Goal: Transaction & Acquisition: Download file/media

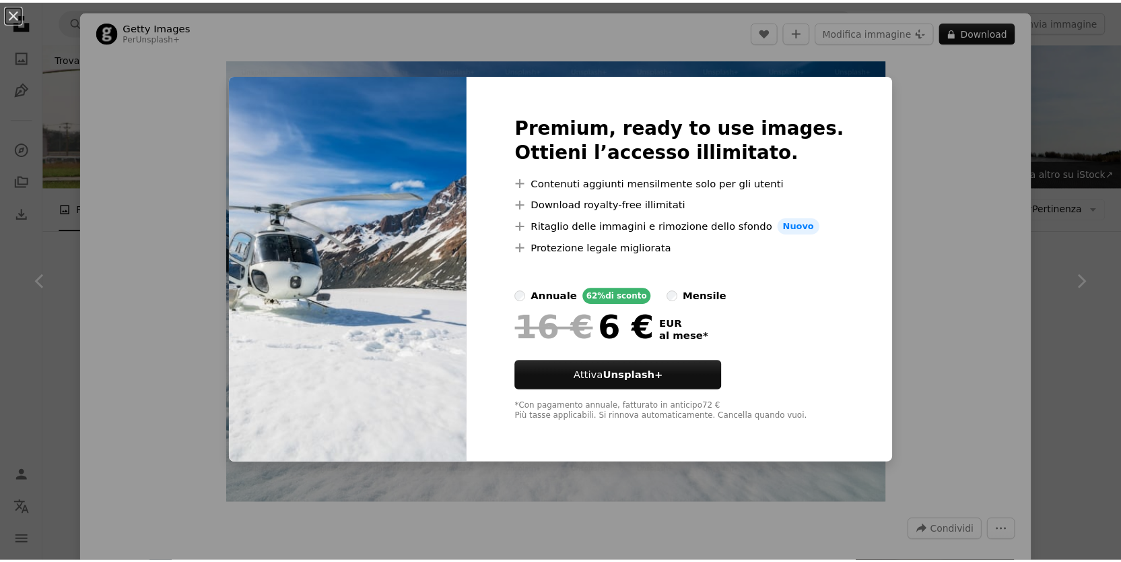
scroll to position [1007, 0]
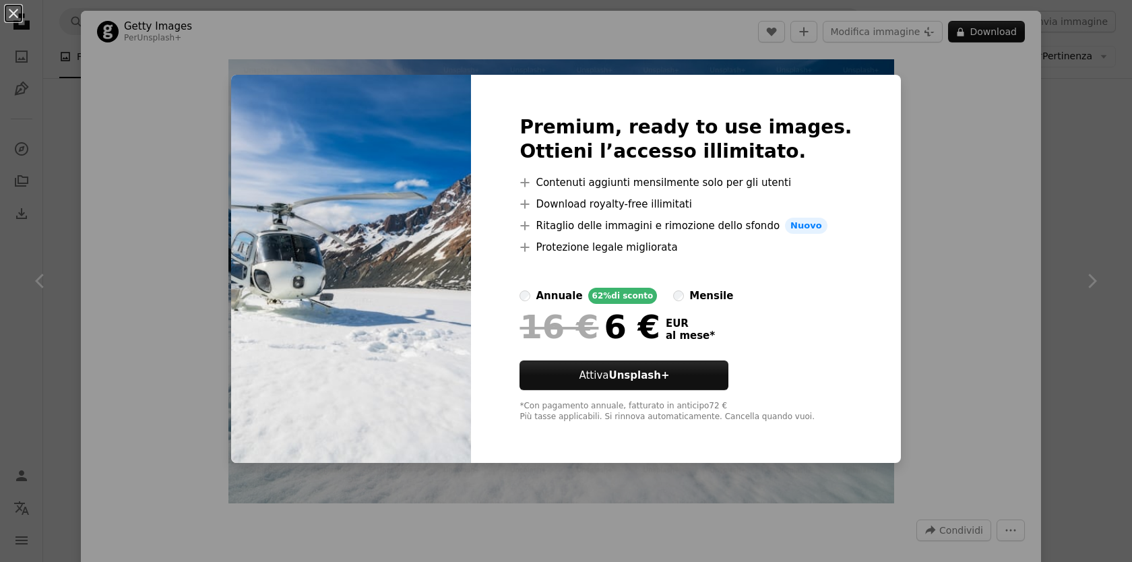
click at [1001, 269] on div "An X shape Premium, ready to use images. Ottieni l’accesso illimitato. A plus s…" at bounding box center [566, 281] width 1132 height 562
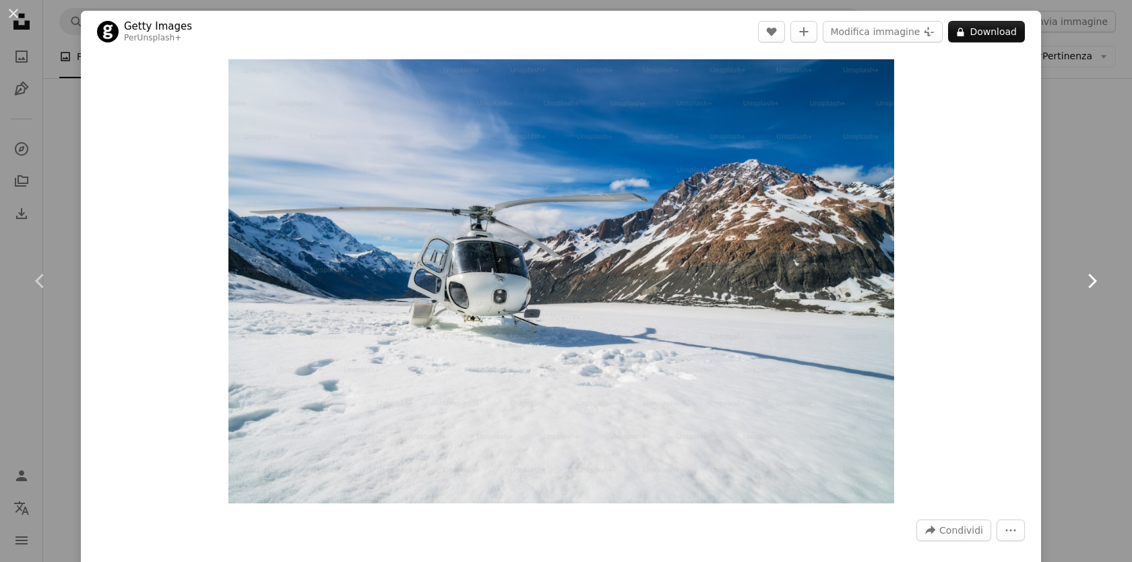
click at [1054, 253] on link "Chevron right" at bounding box center [1091, 280] width 81 height 129
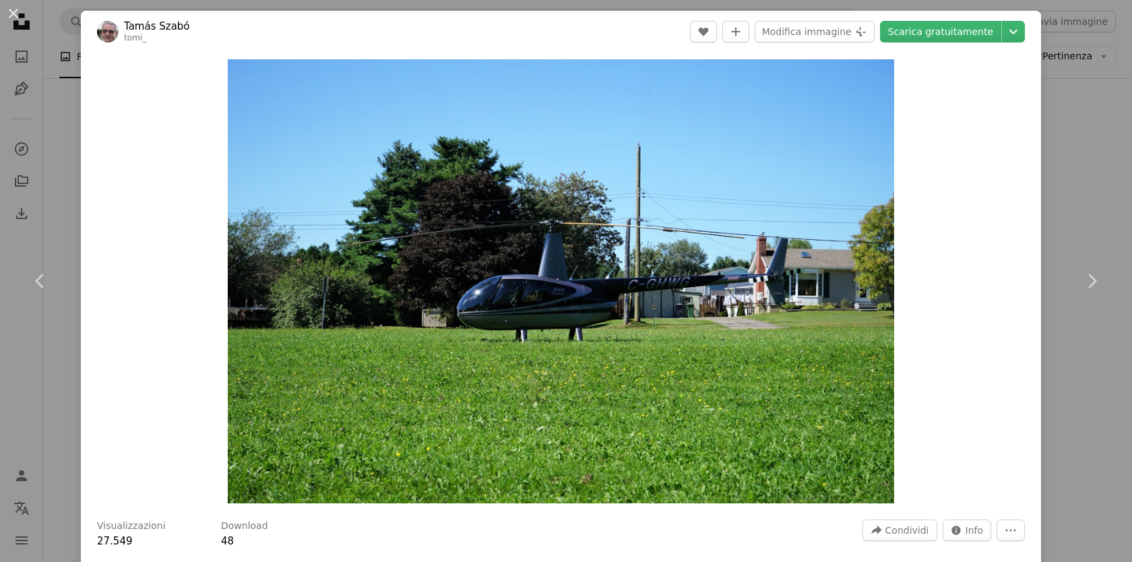
click at [57, 116] on div "An X shape Chevron left Chevron right [PERSON_NAME] tomi_ A heart A plus sign M…" at bounding box center [566, 281] width 1132 height 562
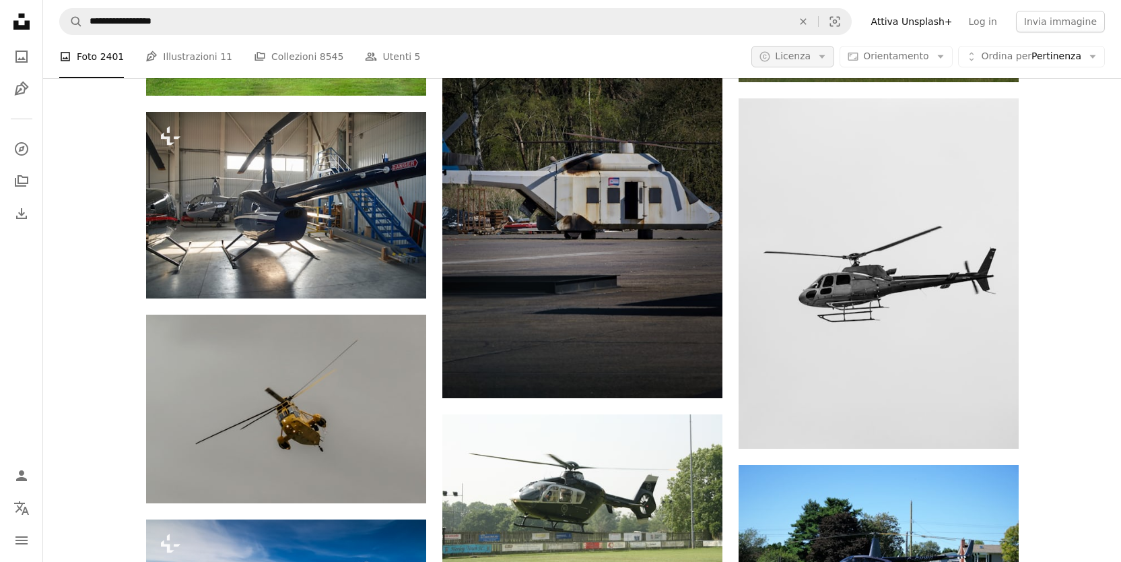
click at [811, 58] on span "Licenza" at bounding box center [793, 56] width 36 height 11
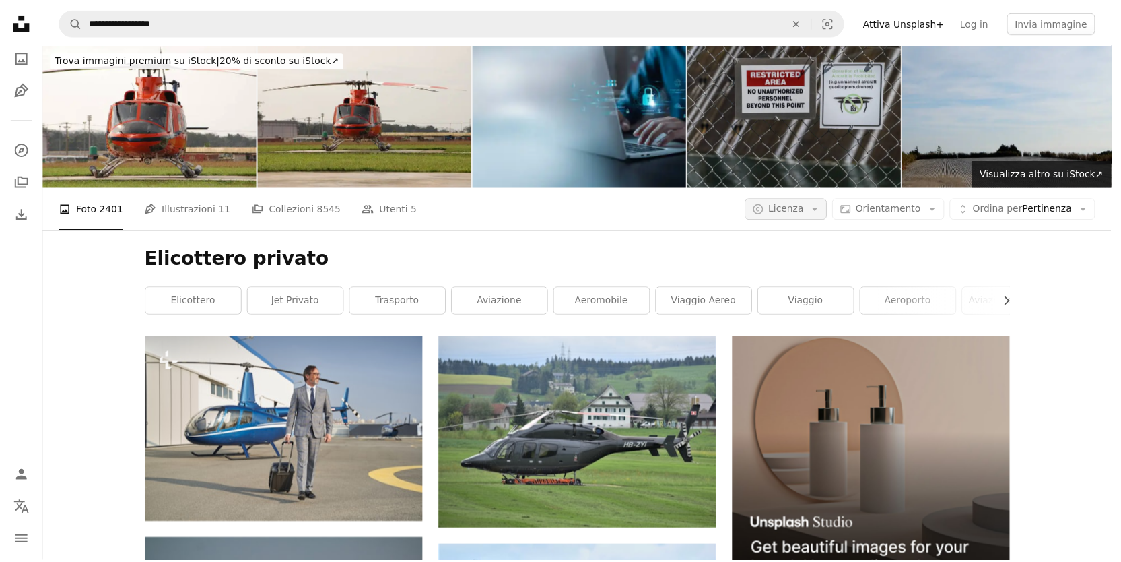
scroll to position [1007, 0]
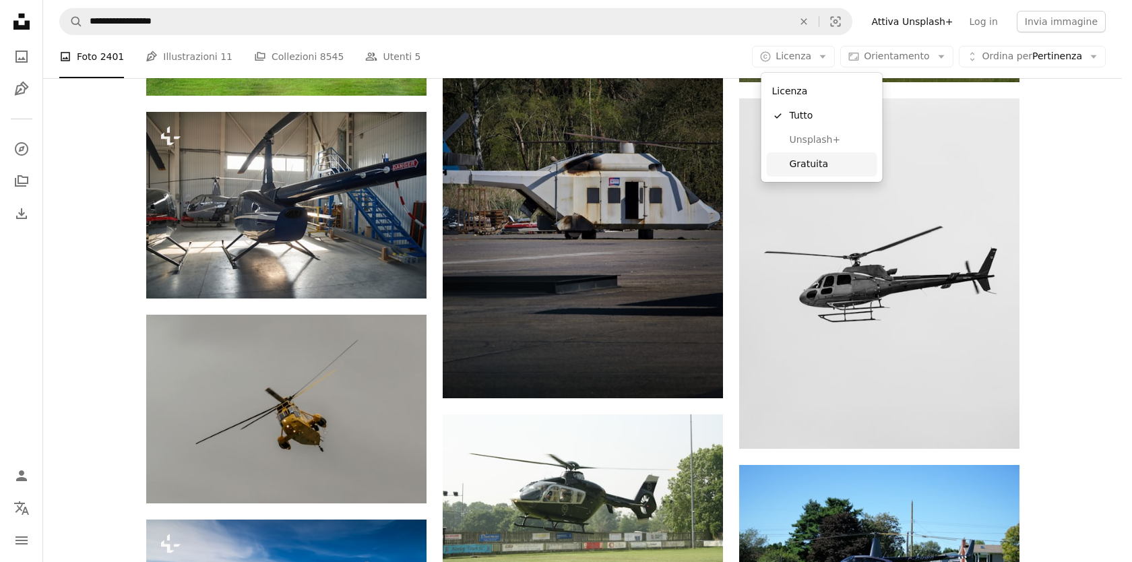
click at [836, 160] on span "Gratuita" at bounding box center [830, 164] width 82 height 13
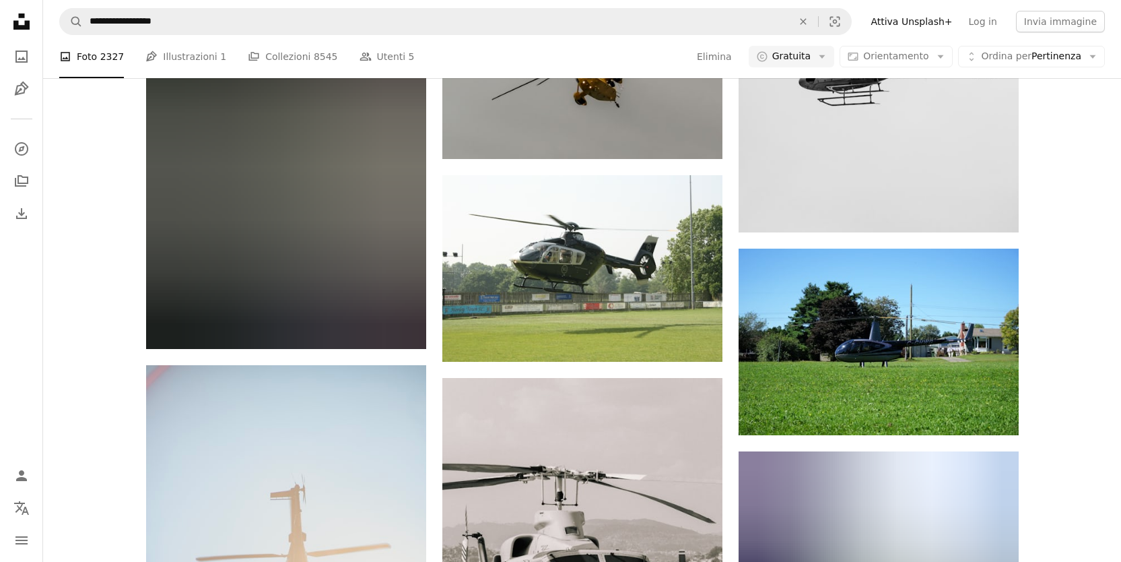
scroll to position [1897, 0]
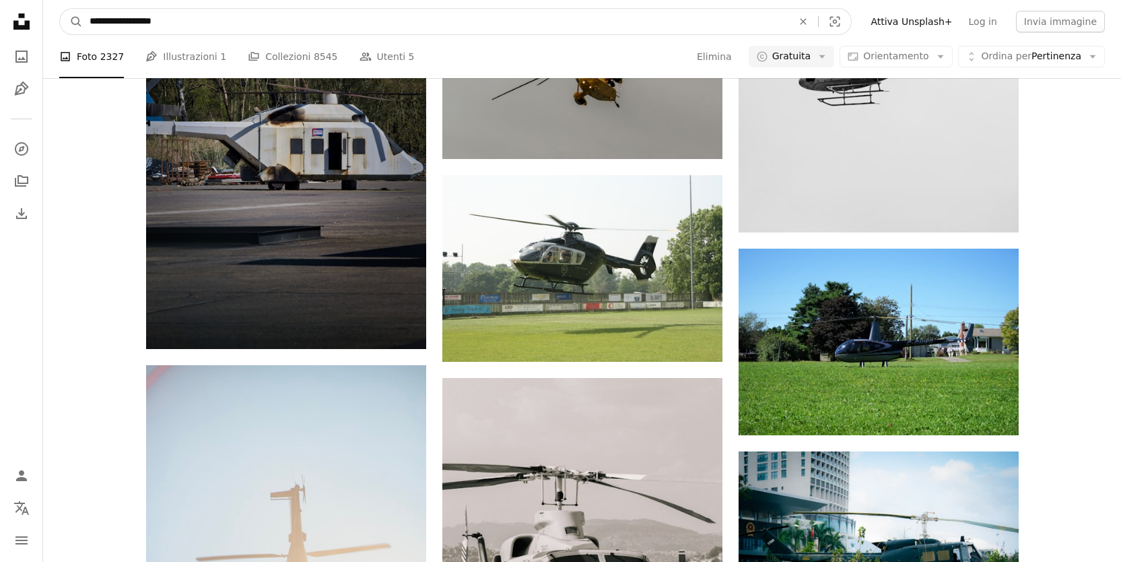
click at [152, 18] on input "**********" at bounding box center [436, 22] width 706 height 26
click at [287, 24] on input "**********" at bounding box center [436, 22] width 706 height 26
type input "**********"
click button "A magnifying glass" at bounding box center [71, 22] width 23 height 26
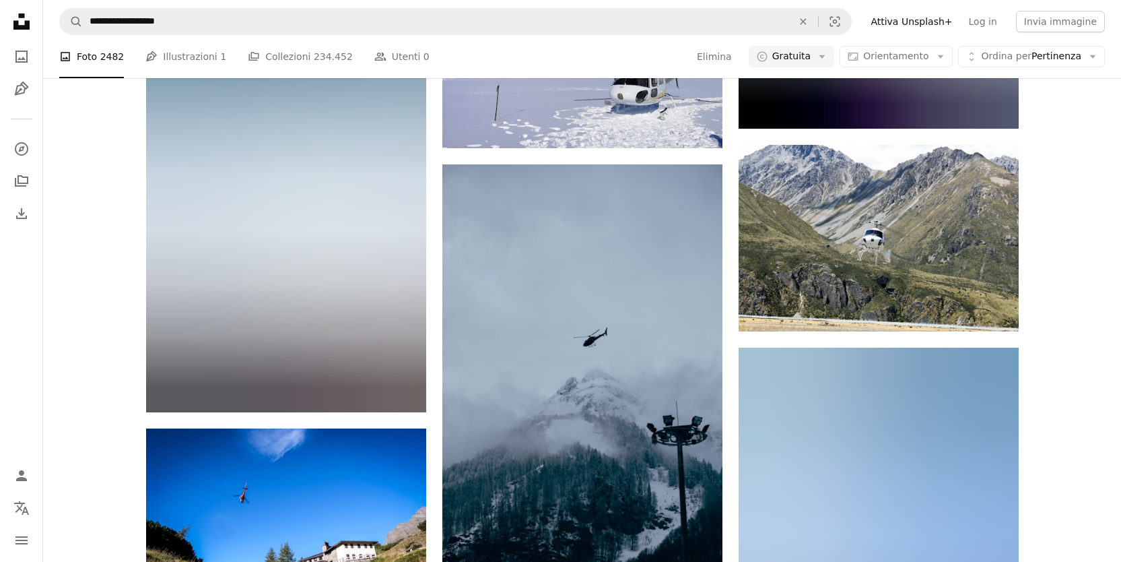
scroll to position [3109, 0]
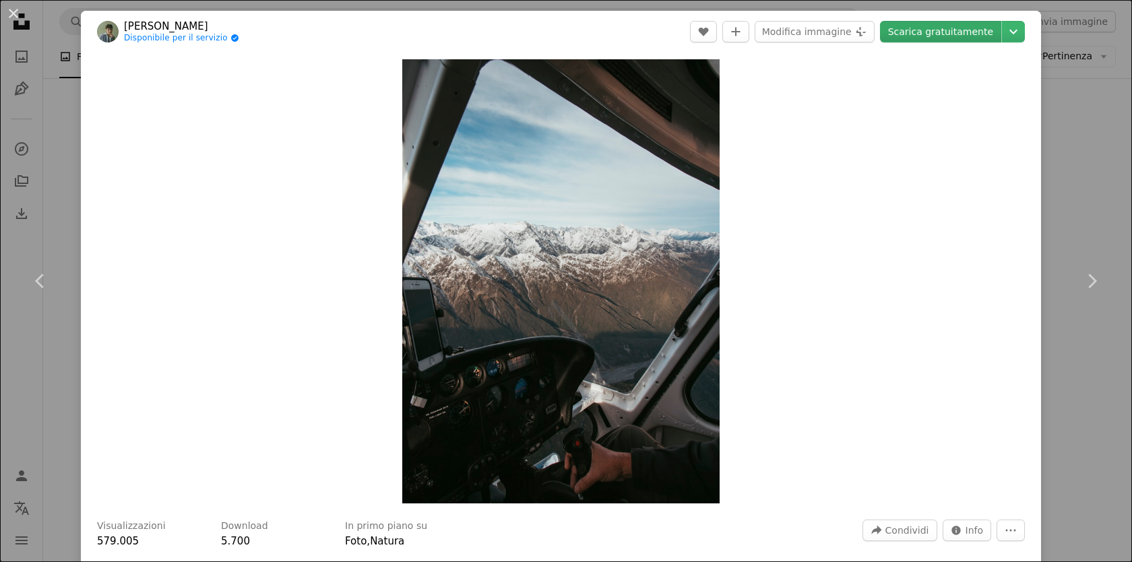
click at [913, 34] on link "Scarica gratuitamente" at bounding box center [940, 32] width 121 height 22
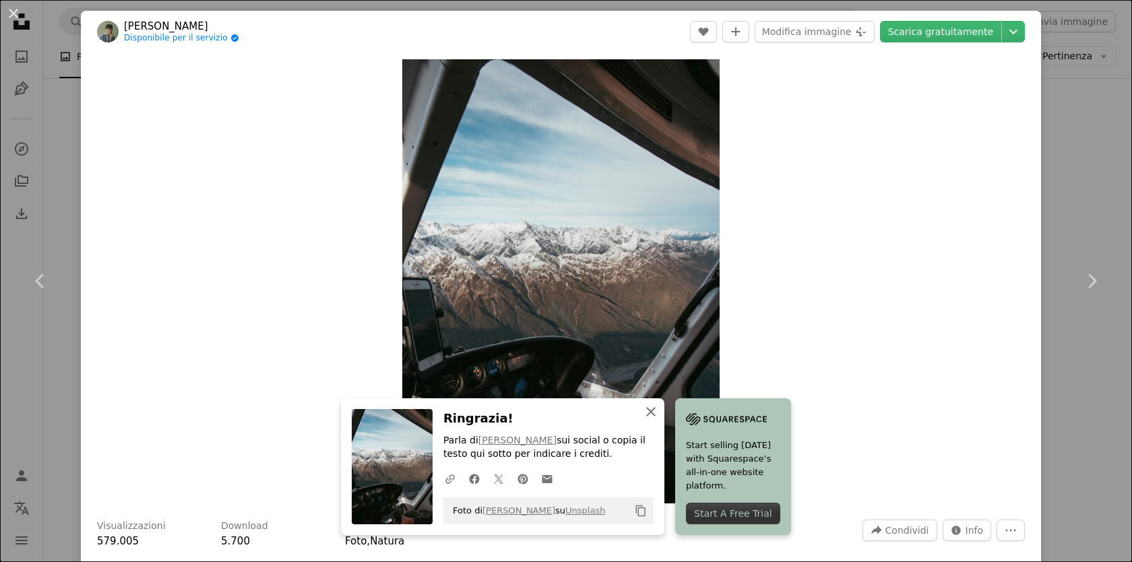
click at [655, 409] on icon "button" at bounding box center [650, 411] width 9 height 9
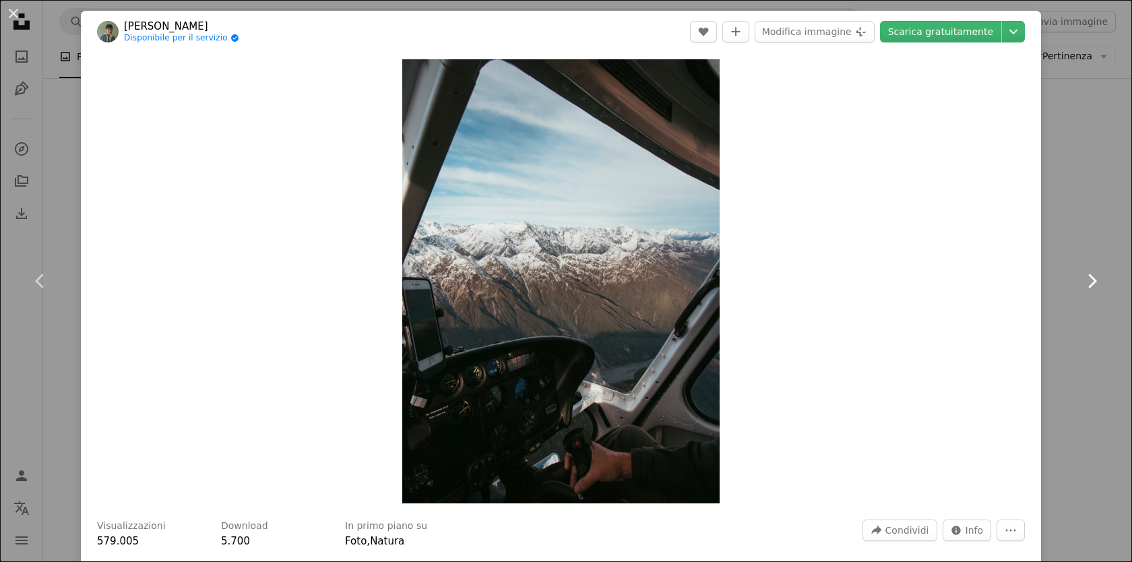
click at [1070, 221] on link "Chevron right" at bounding box center [1091, 280] width 81 height 129
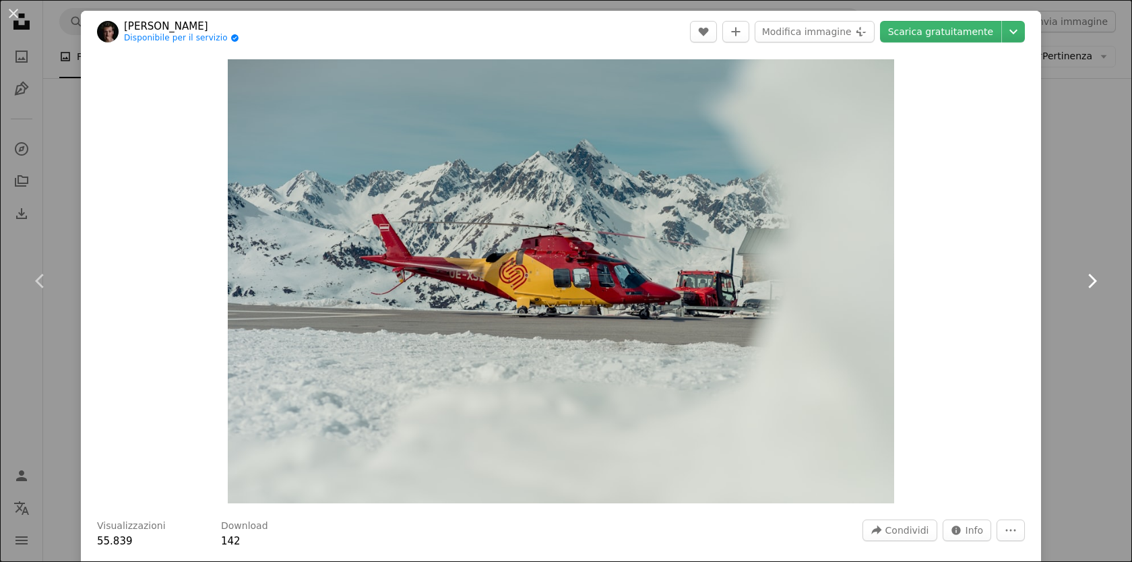
click at [1092, 277] on link "Chevron right" at bounding box center [1091, 280] width 81 height 129
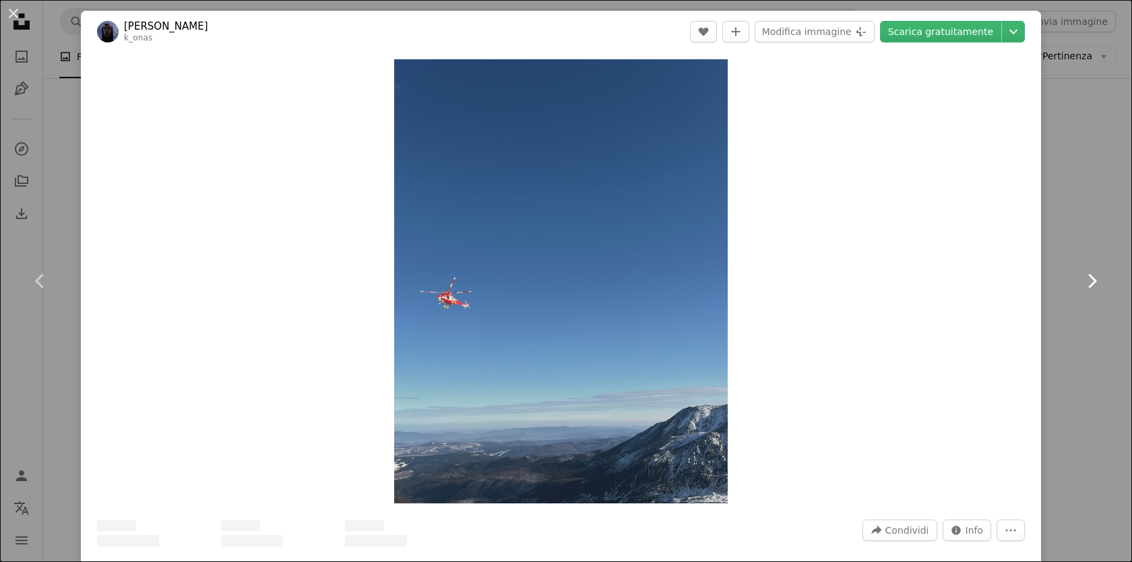
click at [1088, 276] on icon "Chevron right" at bounding box center [1091, 281] width 22 height 22
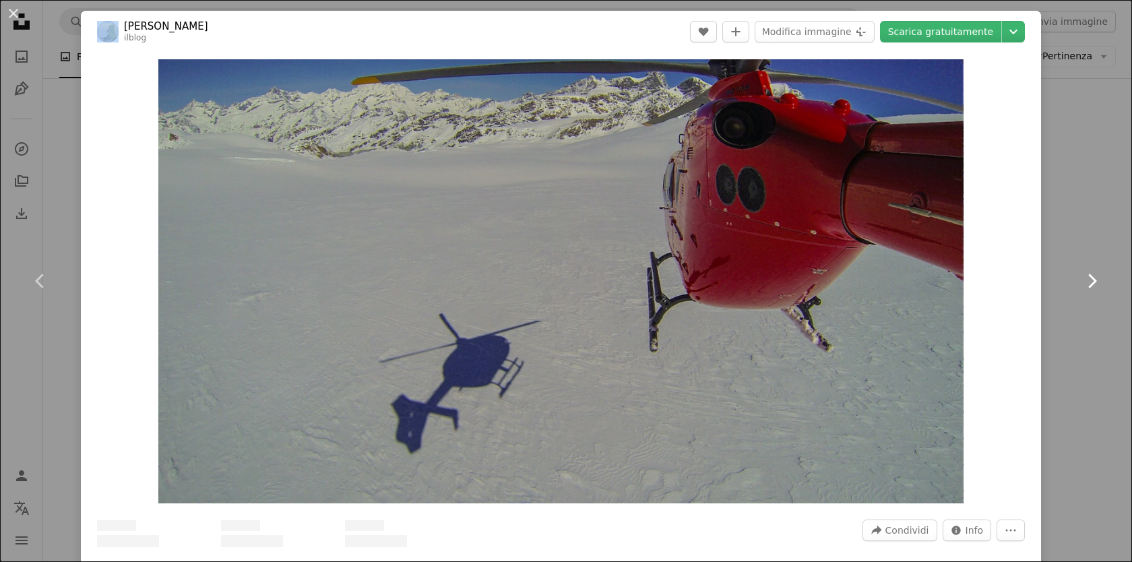
click at [1088, 276] on icon "Chevron right" at bounding box center [1091, 281] width 22 height 22
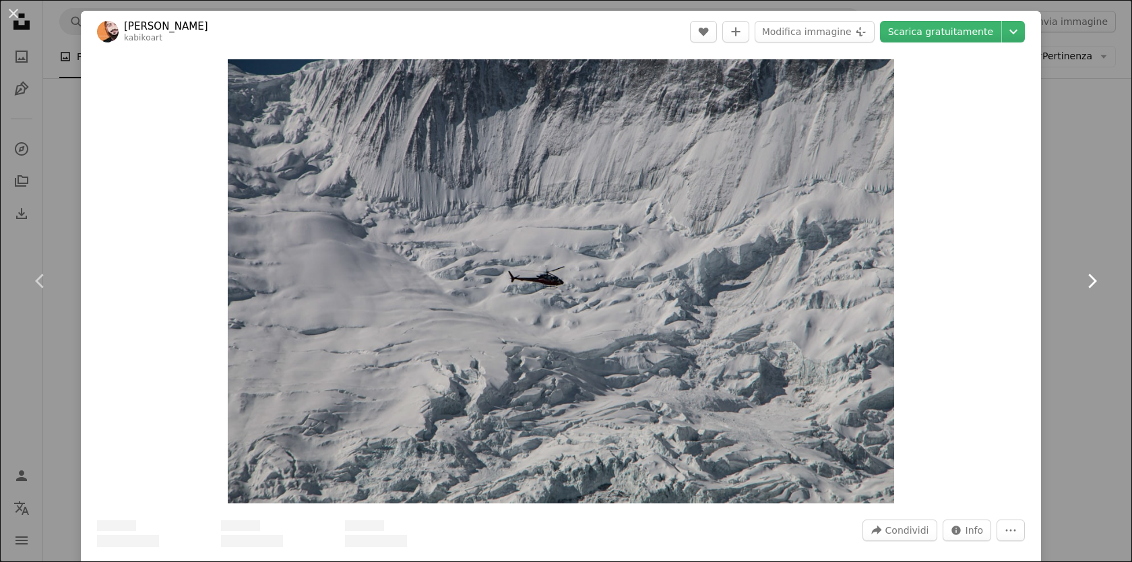
click at [1088, 276] on icon "Chevron right" at bounding box center [1091, 281] width 22 height 22
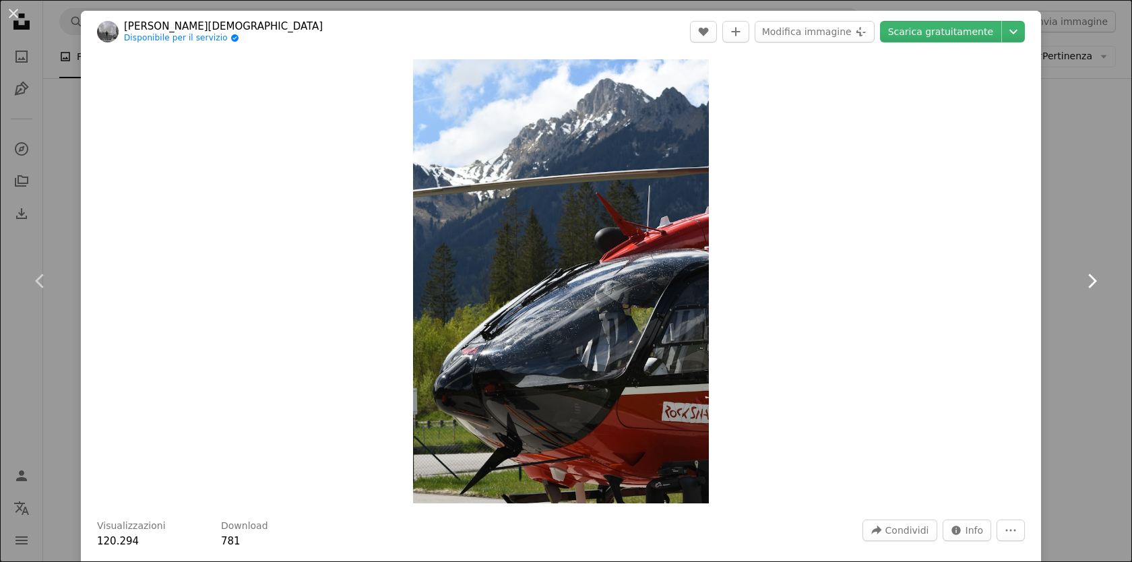
click at [1088, 249] on link "Chevron right" at bounding box center [1091, 280] width 81 height 129
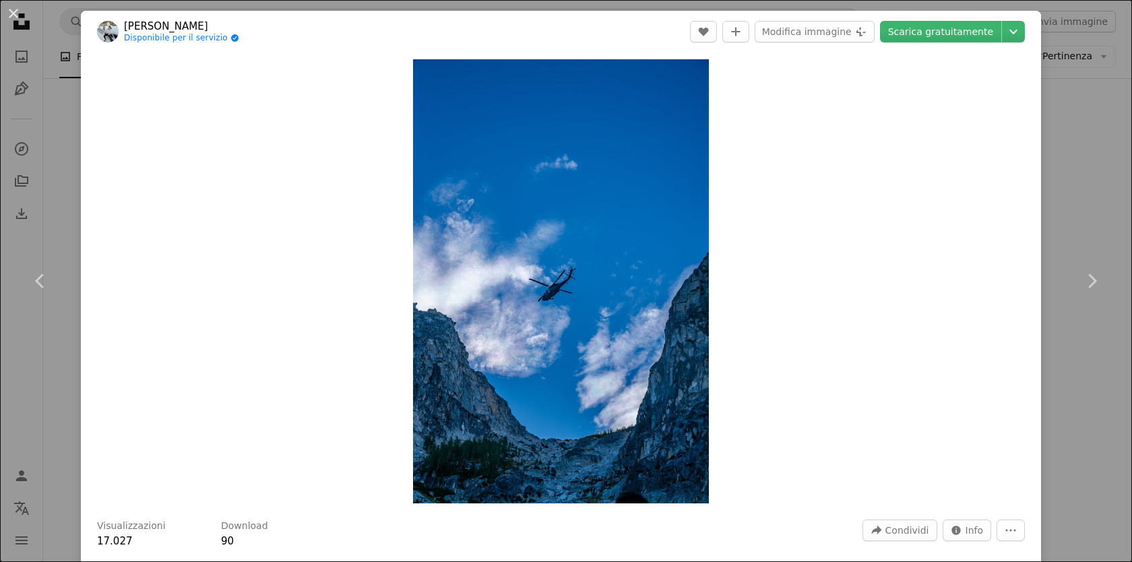
click at [1082, 66] on div "An X shape Chevron left Chevron right Betsaid [PERSON_NAME] Disponibile per il …" at bounding box center [566, 281] width 1132 height 562
